Goal: Information Seeking & Learning: Find specific page/section

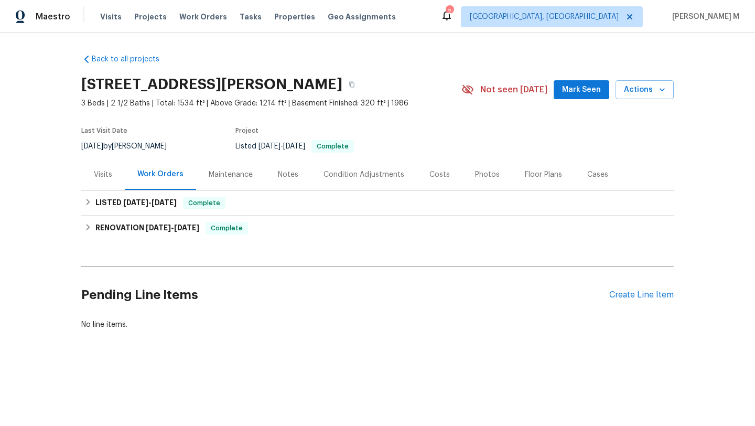
click at [106, 186] on div "Visits" at bounding box center [103, 174] width 44 height 31
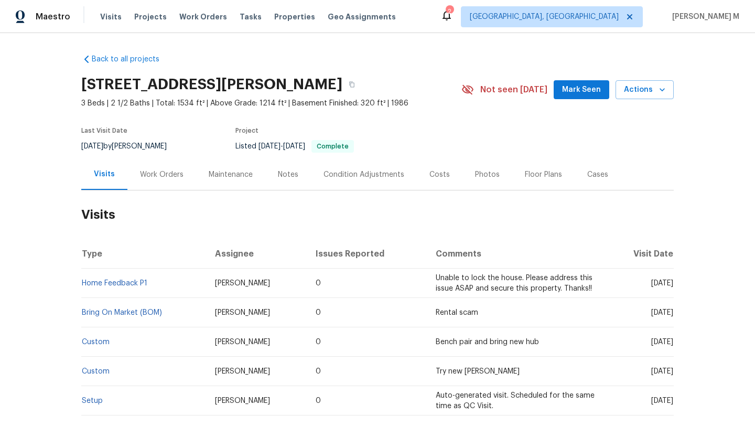
click at [146, 185] on div "Work Orders" at bounding box center [161, 174] width 69 height 31
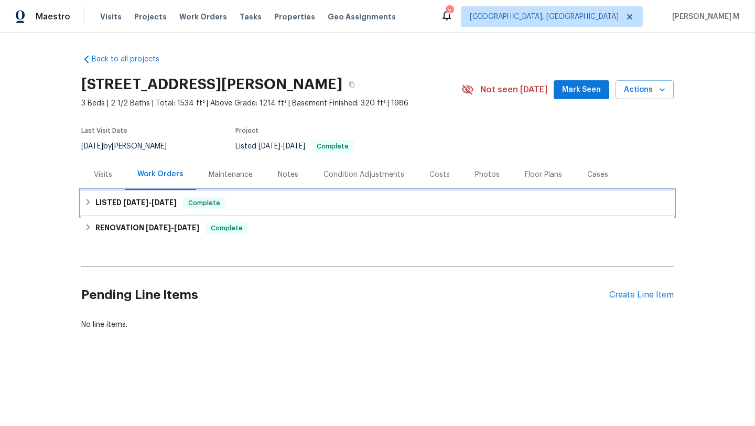
click at [205, 214] on div "LISTED 6/24/25 - 7/4/25 Complete" at bounding box center [377, 202] width 593 height 25
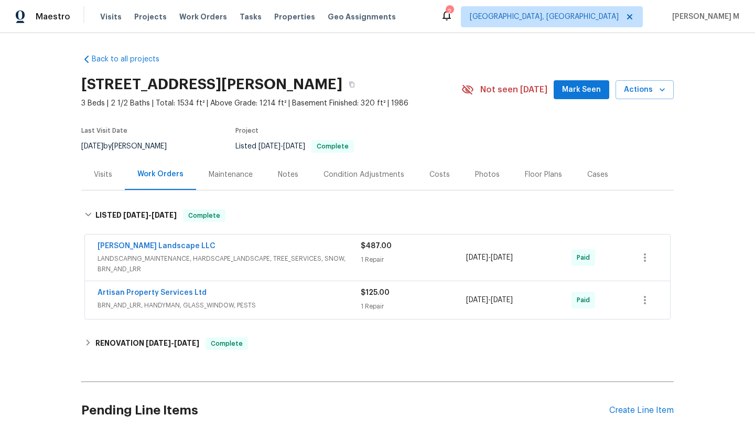
click at [99, 182] on div "Visits" at bounding box center [103, 174] width 44 height 31
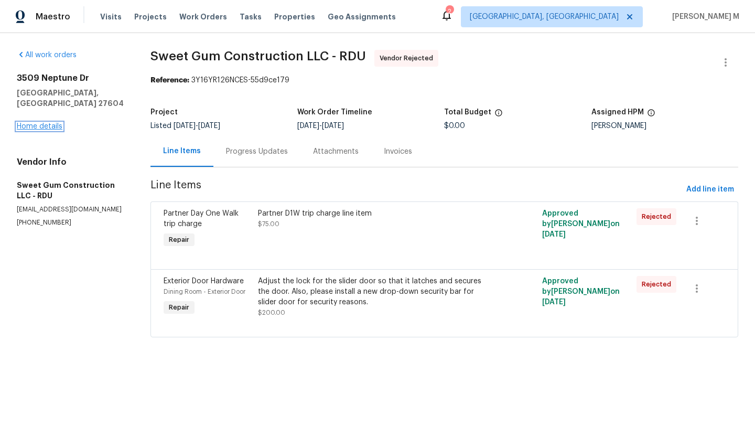
click at [37, 123] on link "Home details" at bounding box center [40, 126] width 46 height 7
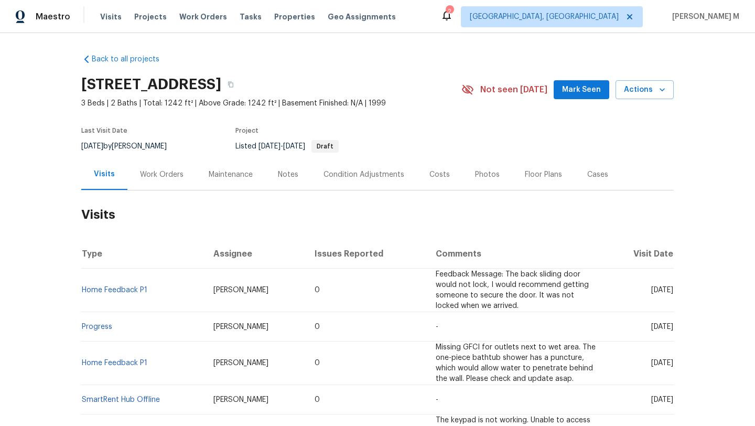
click at [155, 178] on div "Work Orders" at bounding box center [162, 174] width 44 height 10
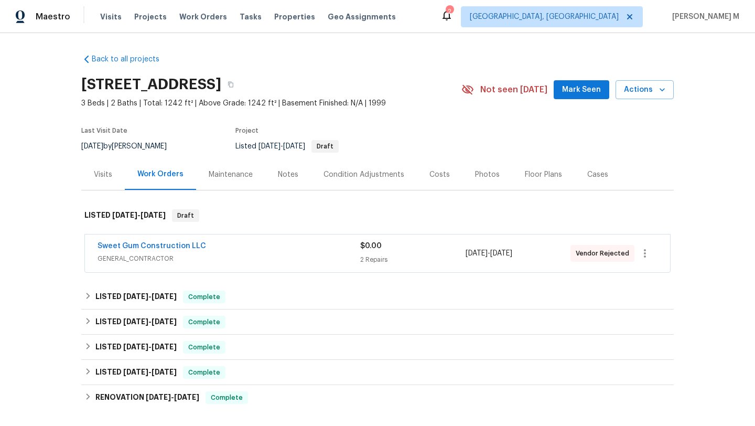
click at [105, 184] on div "Visits" at bounding box center [103, 174] width 44 height 31
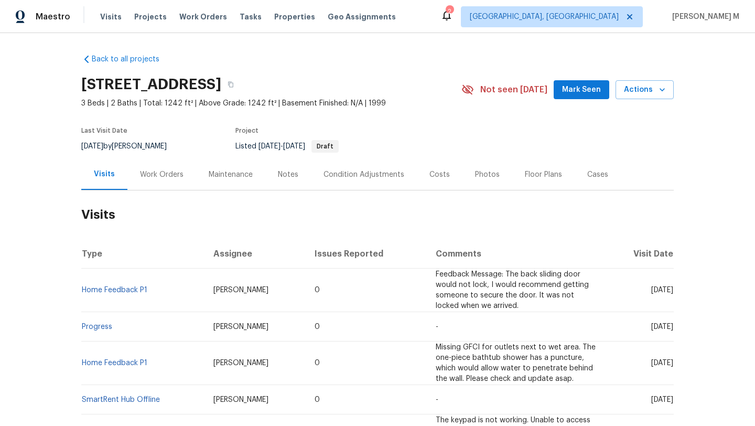
copy span "Aug 11"
drag, startPoint x: 629, startPoint y: 284, endPoint x: 650, endPoint y: 284, distance: 20.5
click at [652, 286] on span "Mon, Aug 11 2025" at bounding box center [663, 289] width 22 height 7
click at [166, 176] on div "Work Orders" at bounding box center [162, 174] width 44 height 10
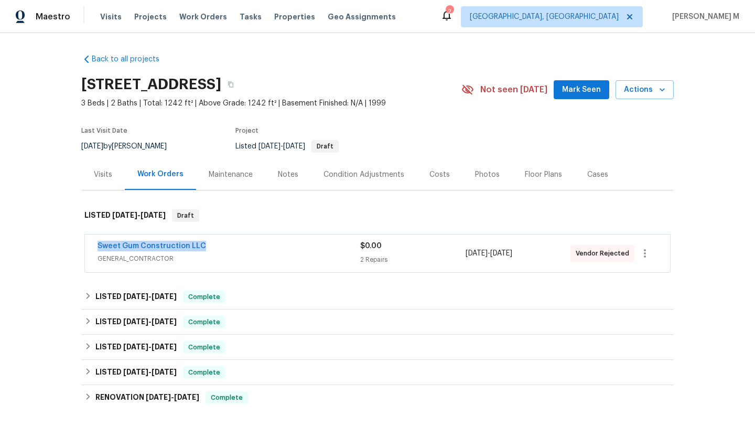
drag, startPoint x: 82, startPoint y: 248, endPoint x: 208, endPoint y: 242, distance: 126.0
click at [208, 242] on div "Sweet Gum Construction LLC GENERAL_CONTRACTOR $0.00 2 Repairs 8/11/2025 - 8/15/…" at bounding box center [377, 253] width 585 height 38
copy link "Sweet Gum Construction LLC"
click at [100, 182] on div "Visits" at bounding box center [103, 174] width 44 height 31
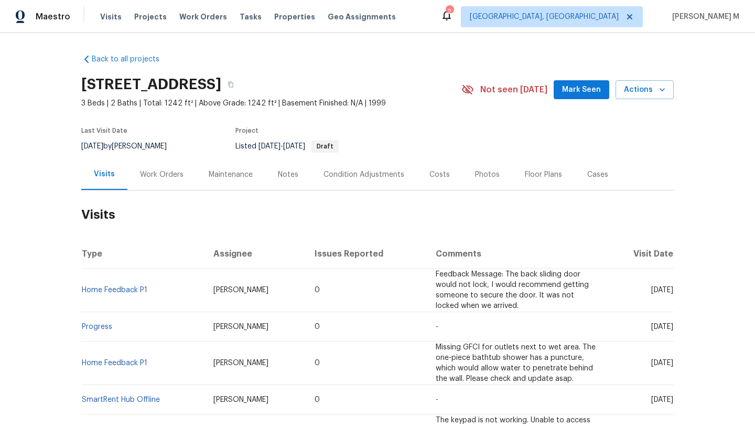
click at [143, 177] on div "Work Orders" at bounding box center [162, 174] width 44 height 10
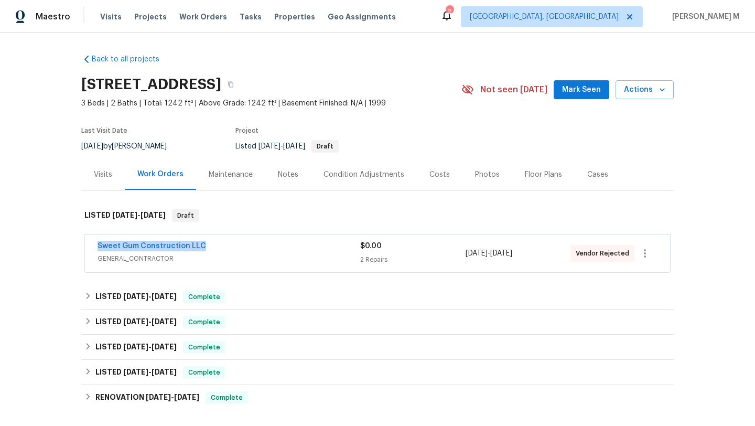
drag, startPoint x: 200, startPoint y: 247, endPoint x: 100, endPoint y: 239, distance: 101.0
click at [98, 244] on div "Sweet Gum Construction LLC" at bounding box center [229, 247] width 263 height 13
copy link "Sweet Gum Construction LLC"
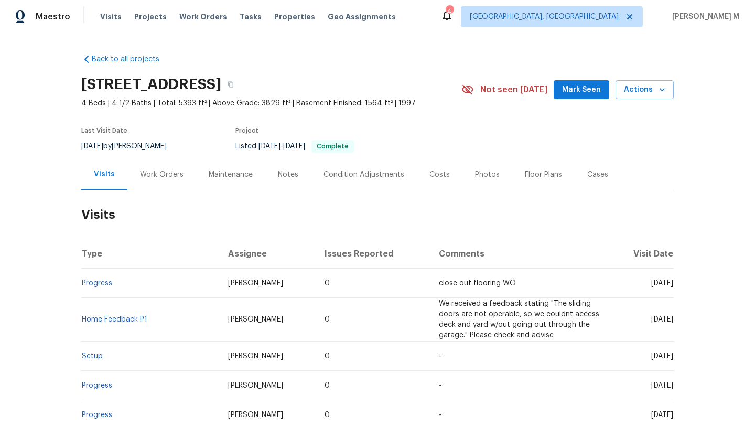
click at [174, 166] on div "Work Orders" at bounding box center [161, 174] width 69 height 31
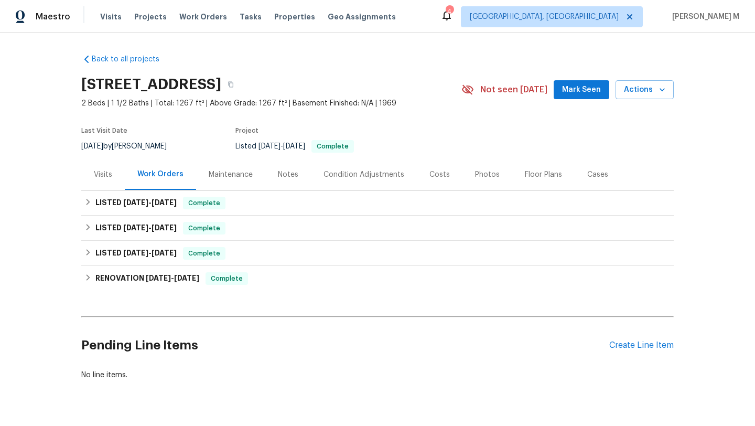
click at [95, 179] on div "Visits" at bounding box center [103, 174] width 18 height 10
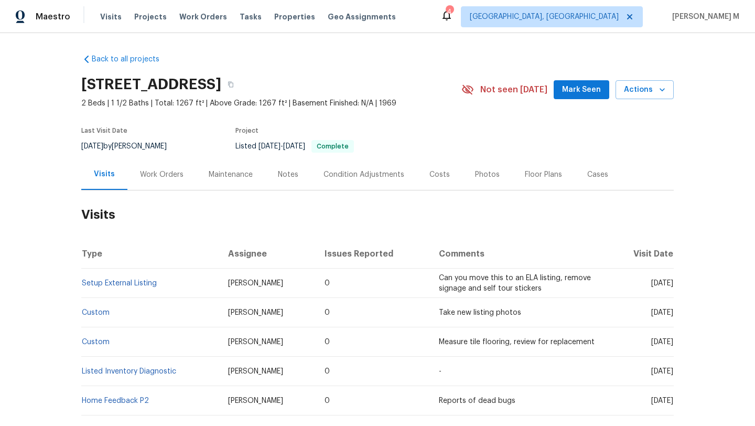
drag, startPoint x: 631, startPoint y: 284, endPoint x: 649, endPoint y: 284, distance: 18.9
click at [652, 284] on span "Mon, Jul 28 2025" at bounding box center [663, 283] width 22 height 7
copy span "Jul 28"
click at [140, 177] on div "Work Orders" at bounding box center [162, 174] width 44 height 10
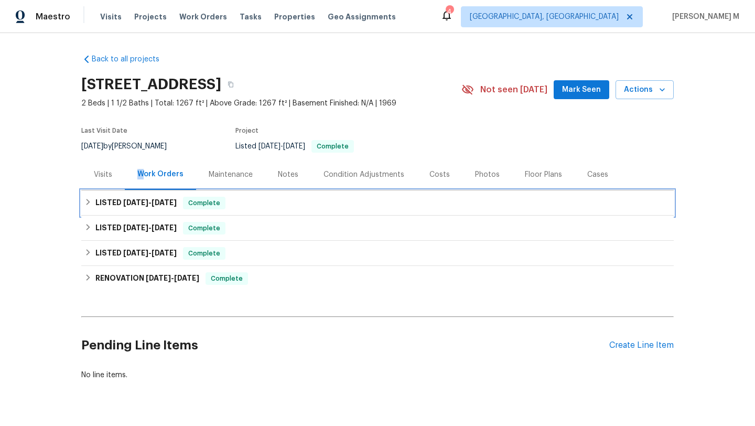
click at [146, 205] on span "11/4/24 - 5/26/25" at bounding box center [150, 202] width 54 height 7
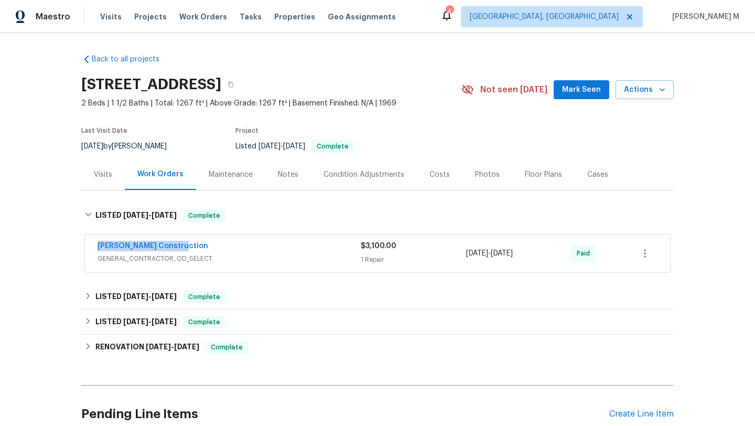
drag, startPoint x: 87, startPoint y: 245, endPoint x: 208, endPoint y: 245, distance: 121.2
click at [208, 245] on div "Strasser Construction GENERAL_CONTRACTOR, OD_SELECT $3,100.00 1 Repair 5/15/202…" at bounding box center [377, 253] width 585 height 38
copy link "Strasser Construction"
drag, startPoint x: 462, startPoint y: 252, endPoint x: 539, endPoint y: 252, distance: 76.6
click at [539, 252] on div "5/15/2025 - 5/26/2025" at bounding box center [518, 253] width 105 height 25
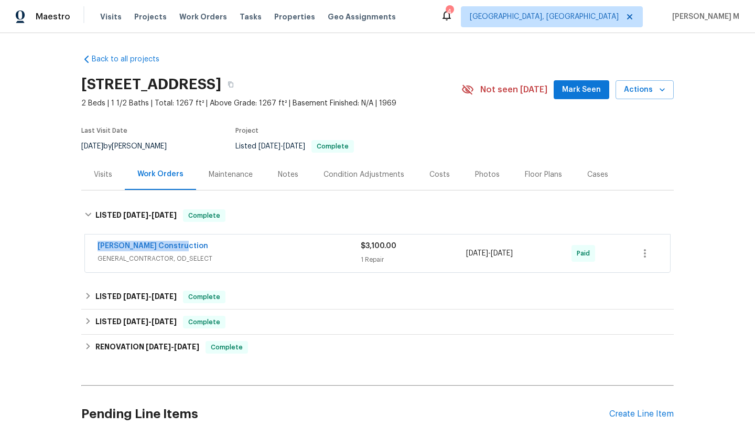
copy span "5/15/2025 - 5/26/2025"
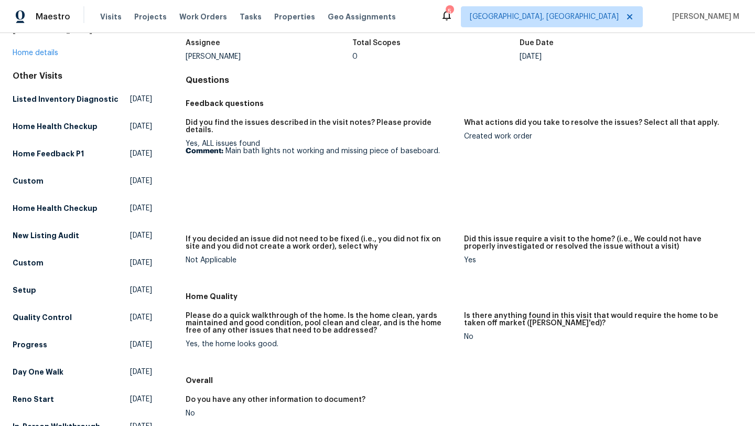
scroll to position [39, 0]
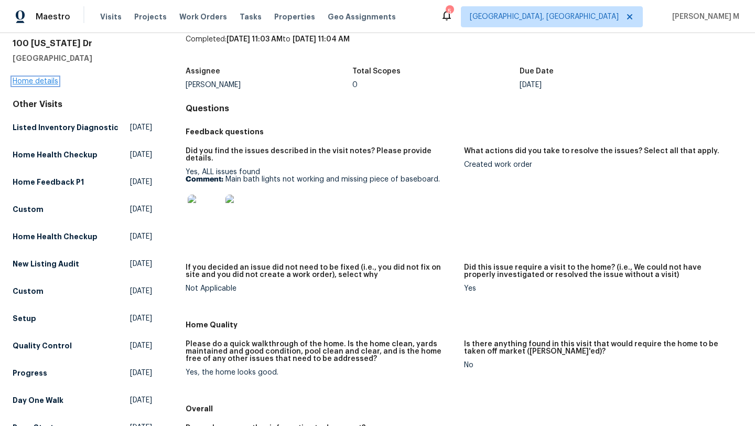
click at [28, 80] on link "Home details" at bounding box center [36, 81] width 46 height 7
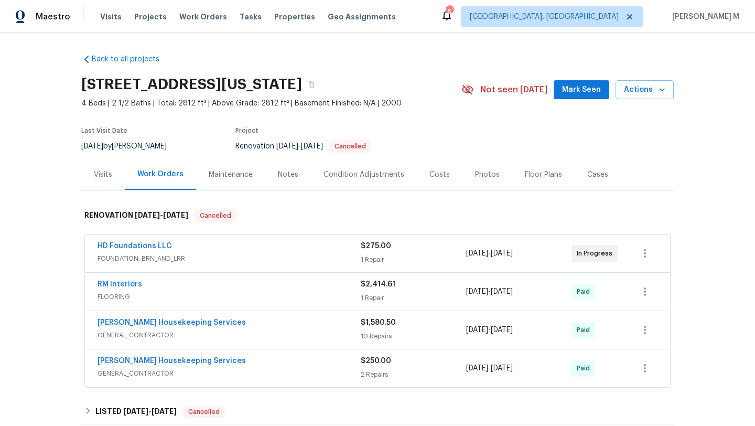
click at [218, 250] on div "HD Foundations LLC" at bounding box center [229, 247] width 263 height 13
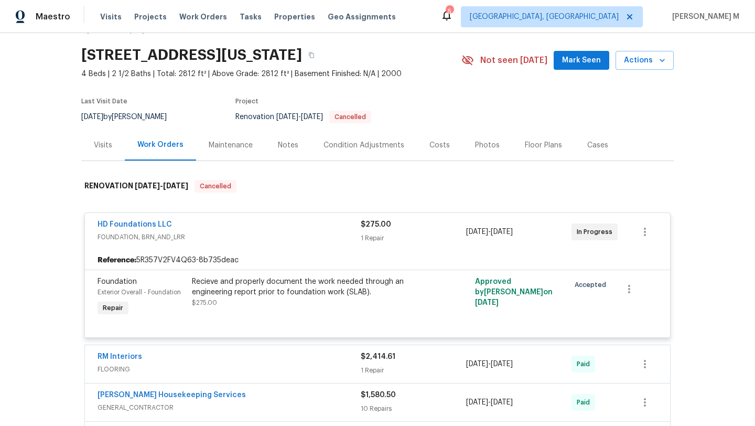
scroll to position [32, 0]
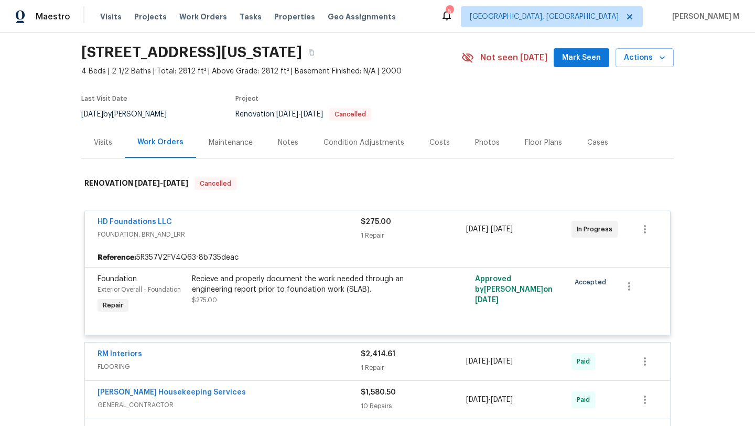
click at [103, 146] on div "Visits" at bounding box center [103, 142] width 18 height 10
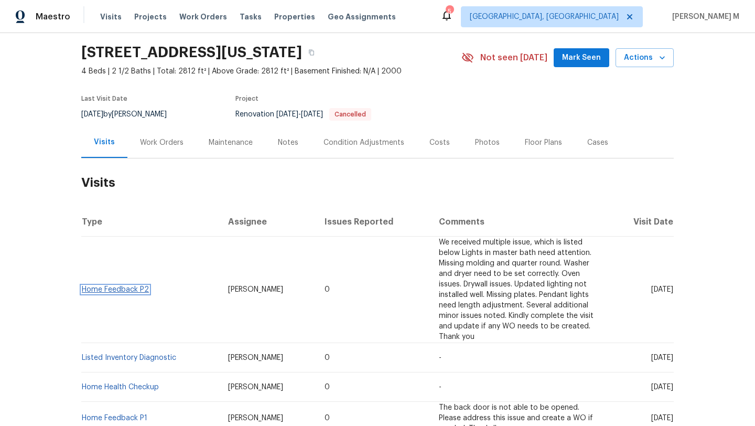
click at [109, 287] on link "Home Feedback P2" at bounding box center [115, 289] width 67 height 7
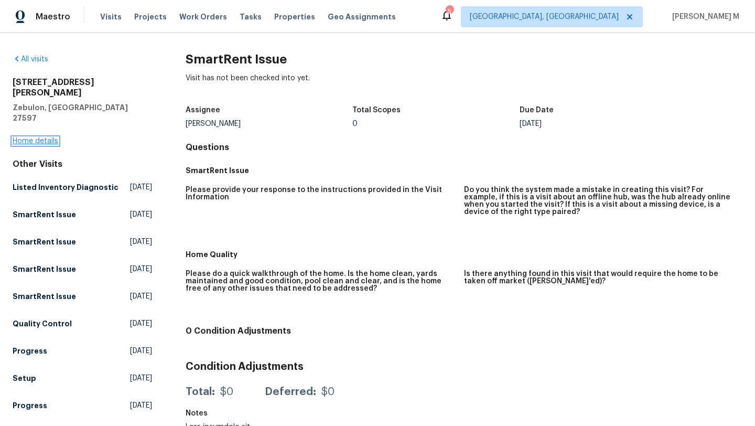
click at [50, 137] on link "Home details" at bounding box center [36, 140] width 46 height 7
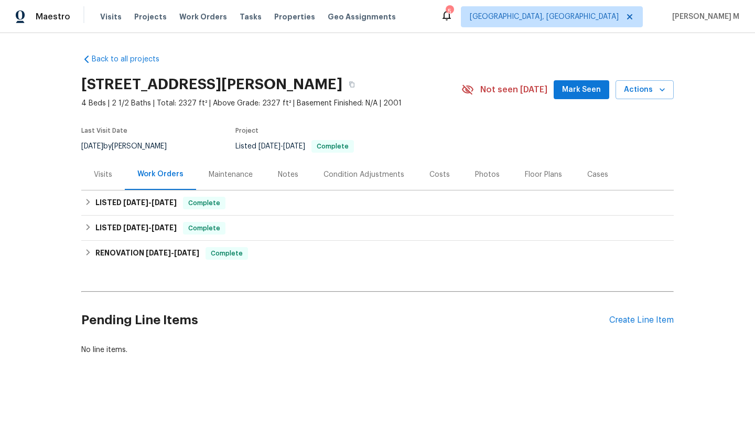
click at [108, 177] on div "Visits" at bounding box center [103, 174] width 18 height 10
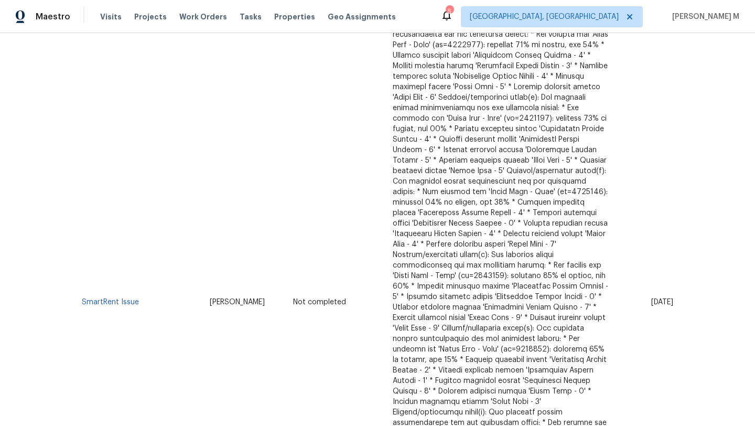
scroll to position [350, 0]
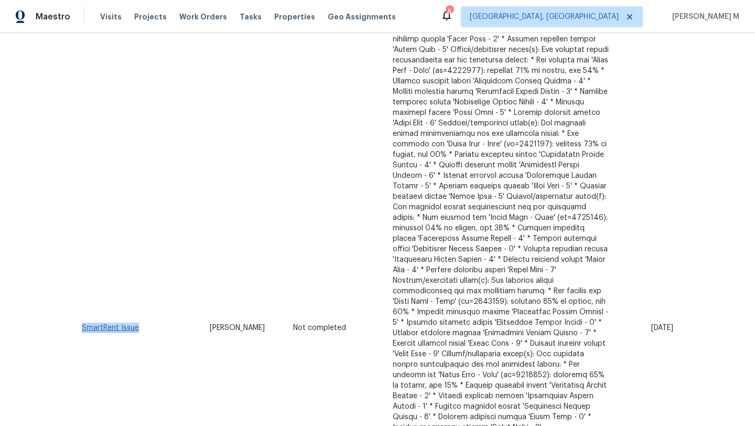
copy link "SmartRent Issue"
drag, startPoint x: 141, startPoint y: 315, endPoint x: 79, endPoint y: 314, distance: 61.9
click at [81, 314] on td "SmartRent Issue" at bounding box center [141, 328] width 120 height 820
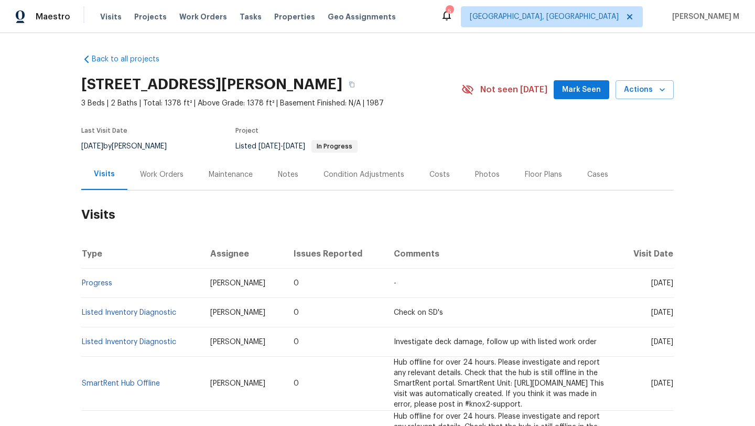
drag, startPoint x: 625, startPoint y: 285, endPoint x: 652, endPoint y: 284, distance: 26.2
click at [652, 284] on span "[DATE]" at bounding box center [663, 283] width 22 height 7
copy span "[DATE]"
click at [170, 173] on div "Work Orders" at bounding box center [162, 174] width 44 height 10
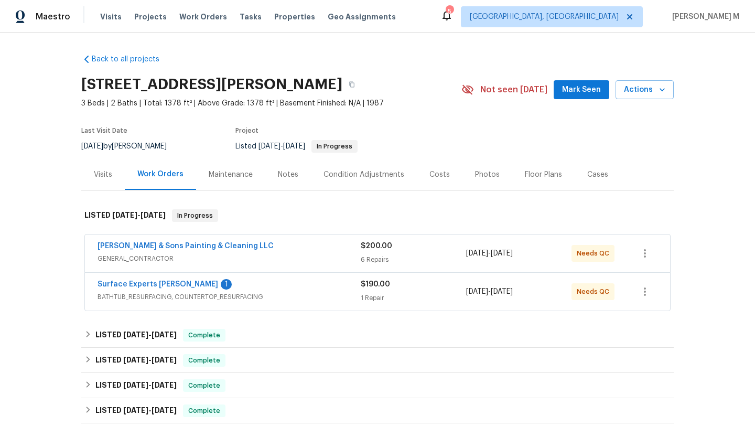
click at [303, 257] on span "GENERAL_CONTRACTOR" at bounding box center [229, 258] width 263 height 10
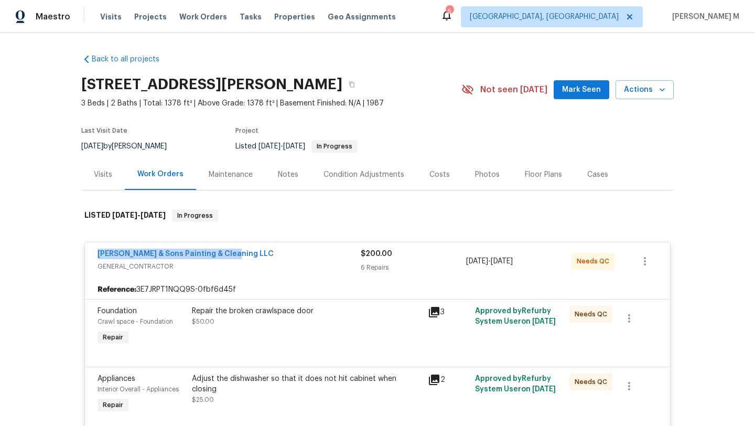
drag, startPoint x: 86, startPoint y: 252, endPoint x: 253, endPoint y: 252, distance: 167.3
click at [253, 252] on div "[PERSON_NAME] & Sons Painting & Cleaning LLC GENERAL_CONTRACTOR $200.00 6 Repai…" at bounding box center [377, 261] width 585 height 38
copy link "[PERSON_NAME] & Sons Painting & Cleaning LLC"
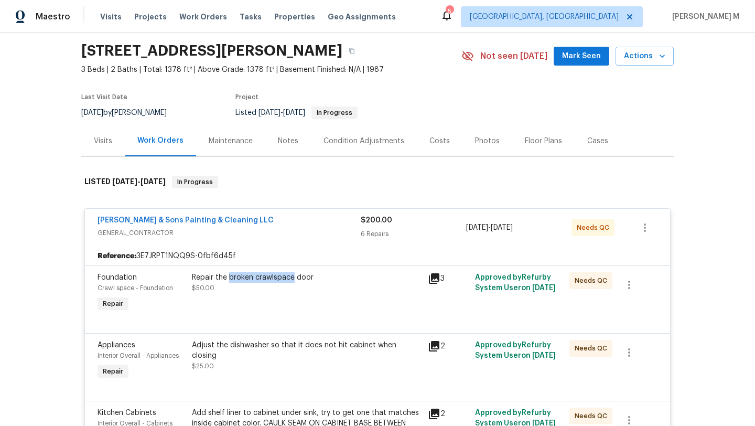
copy div "broken crawlspace"
drag, startPoint x: 225, startPoint y: 275, endPoint x: 291, endPoint y: 277, distance: 66.1
click at [291, 277] on div "Repair the broken crawlspace door" at bounding box center [307, 277] width 230 height 10
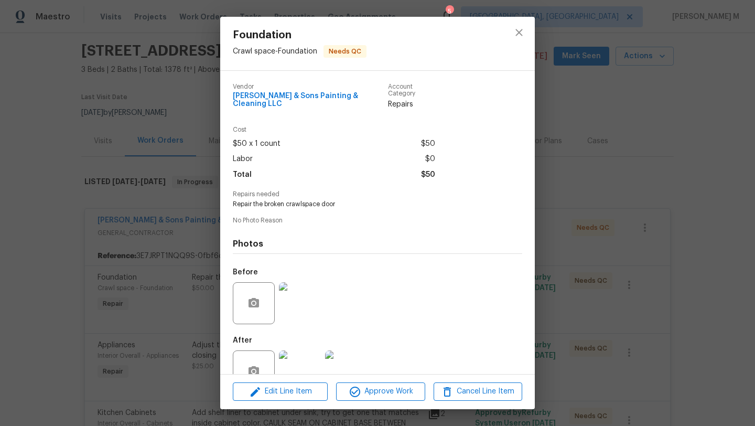
scroll to position [22, 0]
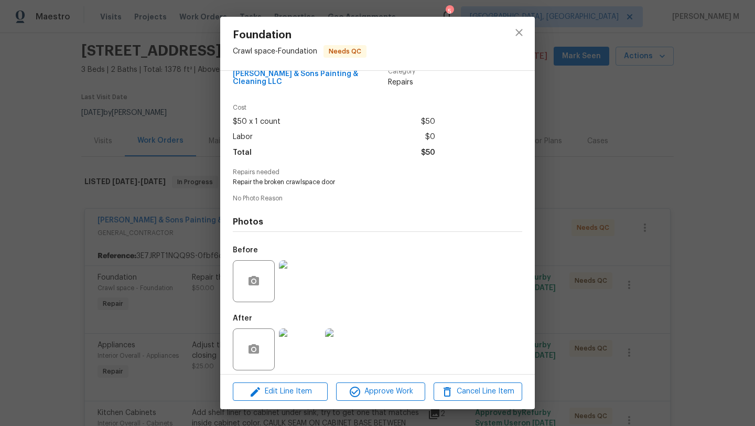
click at [297, 333] on img at bounding box center [300, 349] width 42 height 42
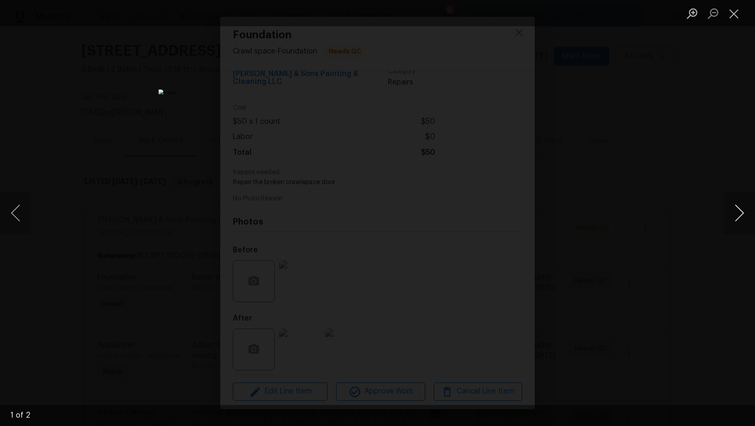
click at [744, 219] on button "Next image" at bounding box center [739, 213] width 31 height 42
click at [755, 216] on button "Next image" at bounding box center [739, 213] width 31 height 42
click at [753, 215] on button "Next image" at bounding box center [739, 213] width 31 height 42
click at [735, 13] on button "Close lightbox" at bounding box center [734, 13] width 21 height 18
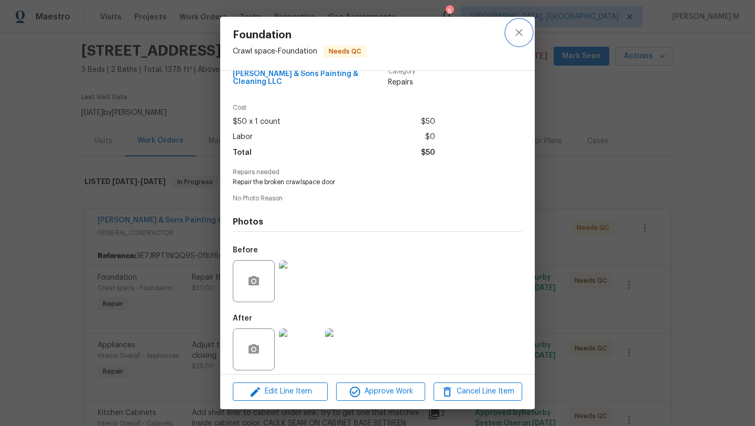
click at [518, 31] on icon "close" at bounding box center [519, 32] width 7 height 7
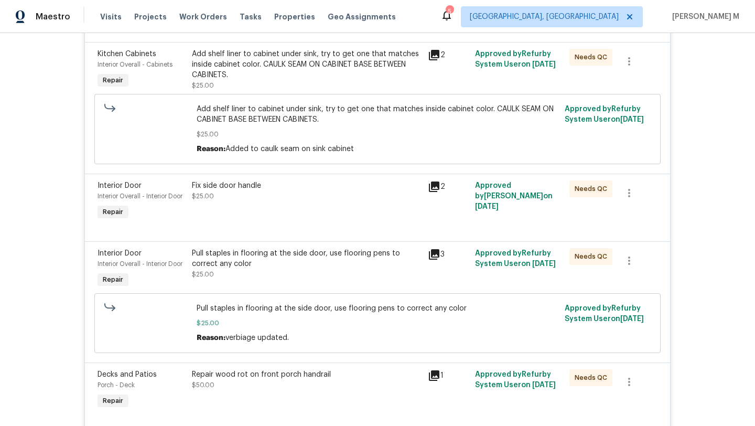
scroll to position [236, 0]
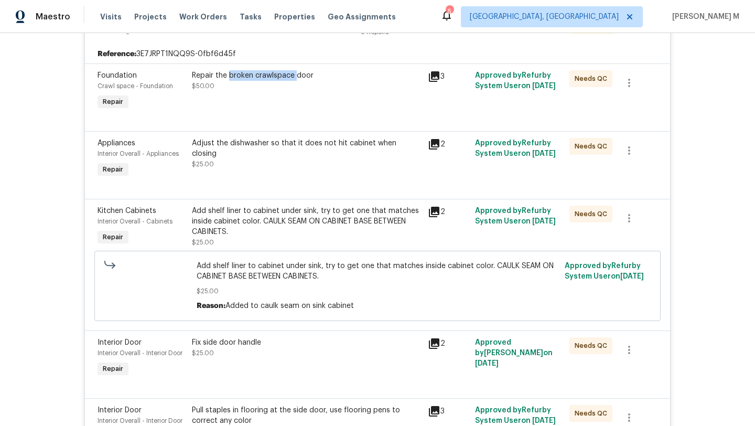
click at [343, 82] on div "Repair the broken crawlspace door $50.00" at bounding box center [307, 80] width 230 height 21
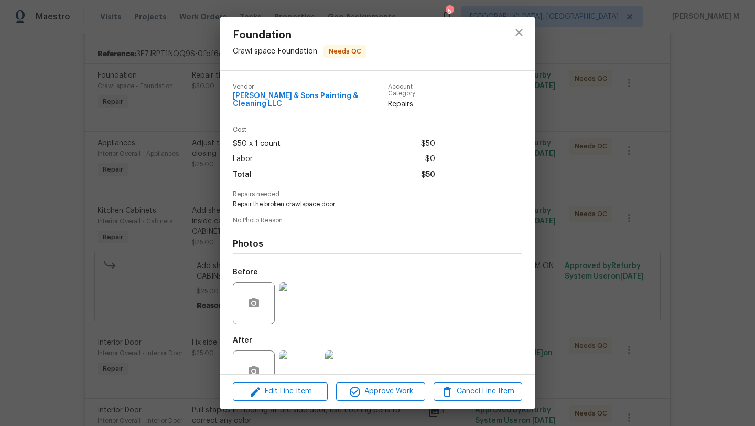
click at [203, 117] on div "Foundation Crawl space - Foundation Needs QC Vendor [PERSON_NAME] & Sons Painti…" at bounding box center [377, 213] width 755 height 426
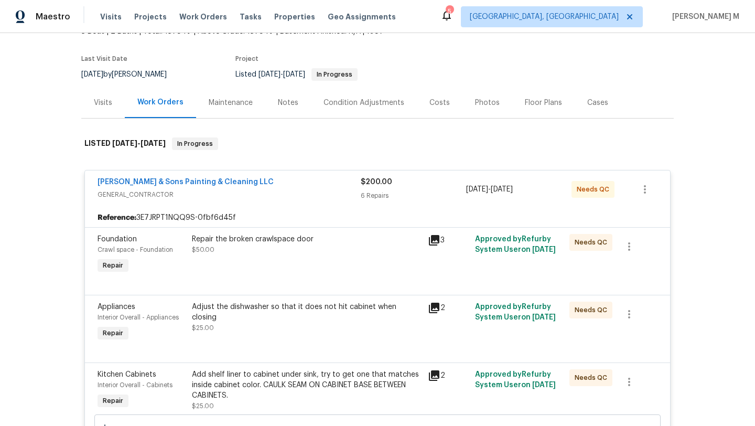
scroll to position [0, 0]
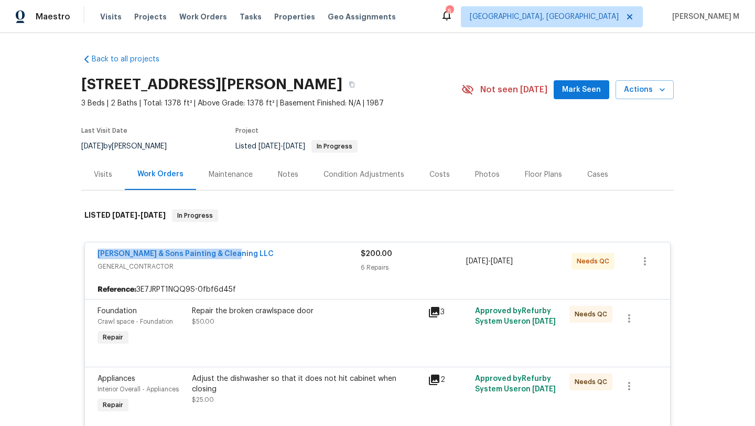
drag, startPoint x: 86, startPoint y: 257, endPoint x: 241, endPoint y: 249, distance: 155.4
click at [241, 249] on div "[PERSON_NAME] & Sons Painting & Cleaning LLC GENERAL_CONTRACTOR $200.00 6 Repai…" at bounding box center [377, 261] width 585 height 38
copy link "[PERSON_NAME] & Sons Painting & Cleaning LLC"
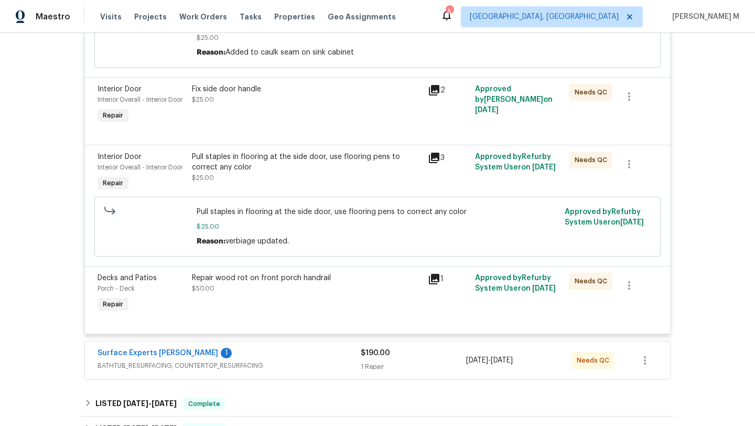
scroll to position [500, 0]
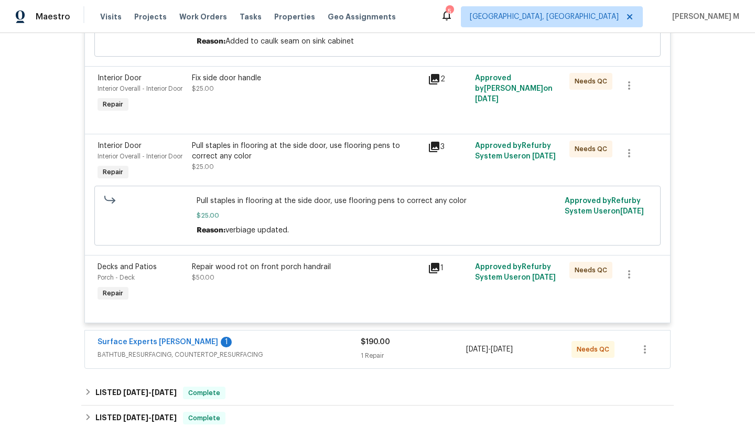
click at [294, 353] on span "BATHTUB_RESURFACING, COUNTERTOP_RESURFACING" at bounding box center [229, 354] width 263 height 10
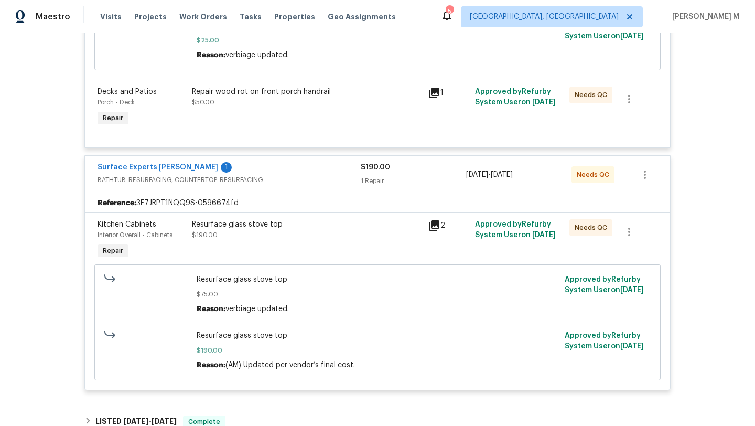
scroll to position [671, 0]
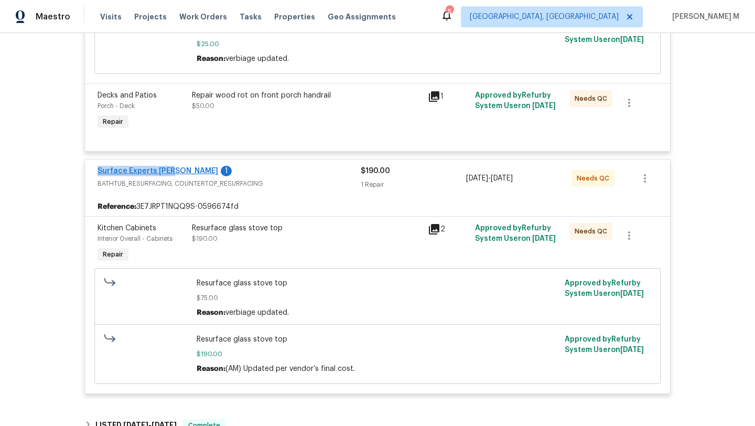
drag, startPoint x: 87, startPoint y: 173, endPoint x: 166, endPoint y: 174, distance: 79.2
click at [166, 174] on div "Surface Experts [PERSON_NAME] 1 BATHTUB_RESURFACING, COUNTERTOP_RESURFACING $19…" at bounding box center [377, 178] width 585 height 38
copy link "Surface Experts [PERSON_NAME]"
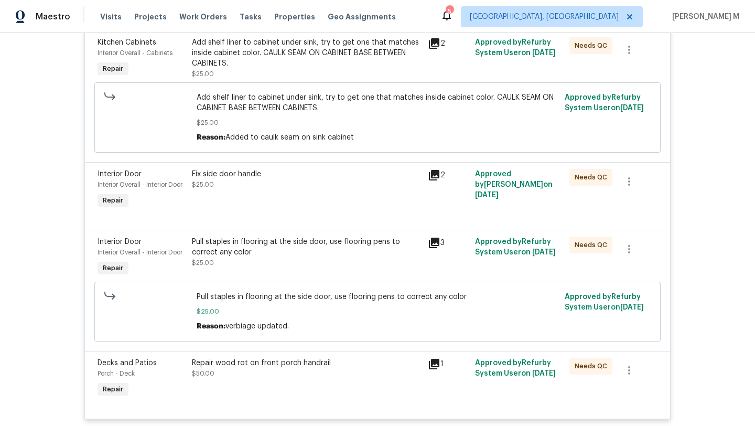
scroll to position [419, 0]
